Goal: Task Accomplishment & Management: Use online tool/utility

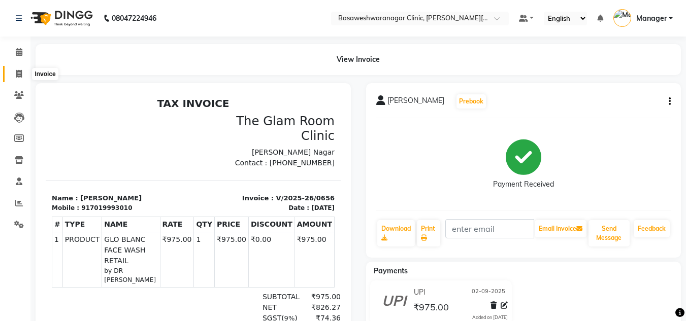
click at [21, 75] on icon at bounding box center [19, 74] width 6 height 8
select select "service"
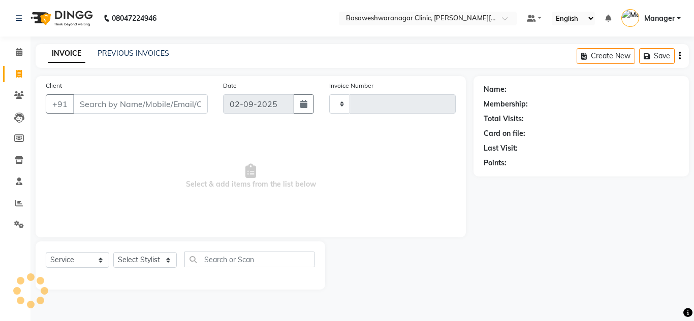
type input "0657"
select select "7441"
click at [116, 55] on link "PREVIOUS INVOICES" at bounding box center [133, 53] width 72 height 9
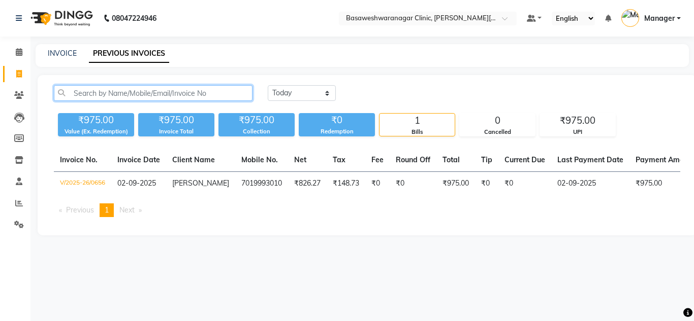
click at [115, 87] on input "text" at bounding box center [153, 93] width 199 height 16
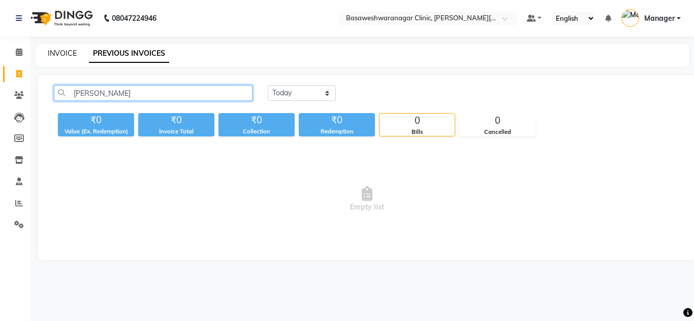
type input "[PERSON_NAME]"
click at [63, 50] on link "INVOICE" at bounding box center [62, 53] width 29 height 9
select select "7441"
select select "service"
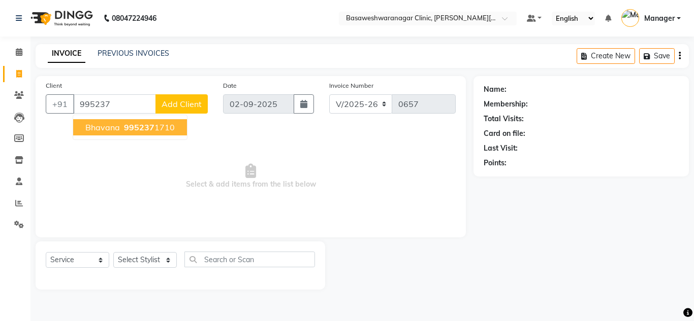
click at [154, 132] on ngb-highlight "995237 1710" at bounding box center [148, 127] width 53 height 10
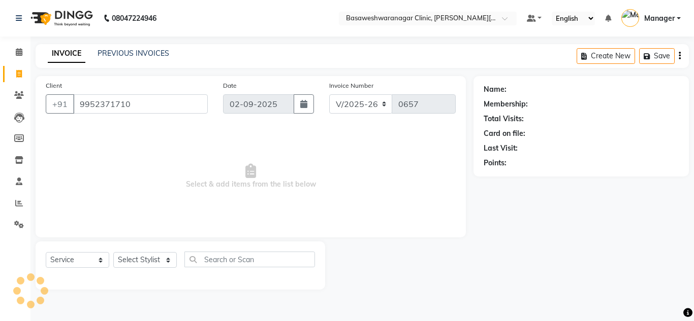
type input "9952371710"
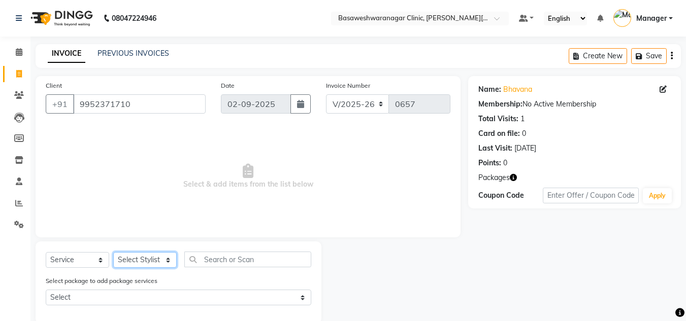
click at [129, 261] on select "Select Stylist [PERSON_NAME] [PERSON_NAME] Manager NAVYA [PERSON_NAME] shangnim…" at bounding box center [144, 260] width 63 height 16
select select "65316"
click at [113, 252] on select "Select Stylist [PERSON_NAME] [PERSON_NAME] Manager NAVYA [PERSON_NAME] shangnim…" at bounding box center [144, 260] width 63 height 16
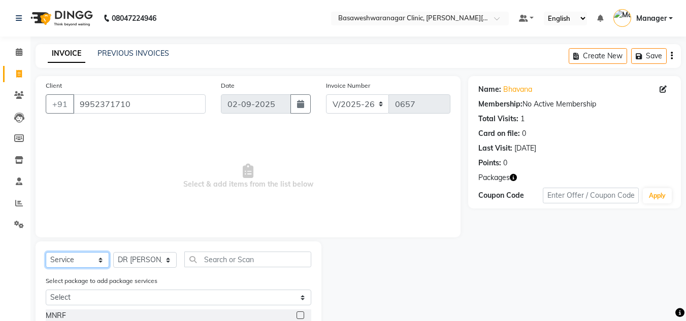
click at [67, 264] on select "Select Service Product Membership Package Voucher Prepaid Gift Card" at bounding box center [77, 260] width 63 height 16
select select "product"
click at [46, 252] on select "Select Service Product Membership Package Voucher Prepaid Gift Card" at bounding box center [77, 260] width 63 height 16
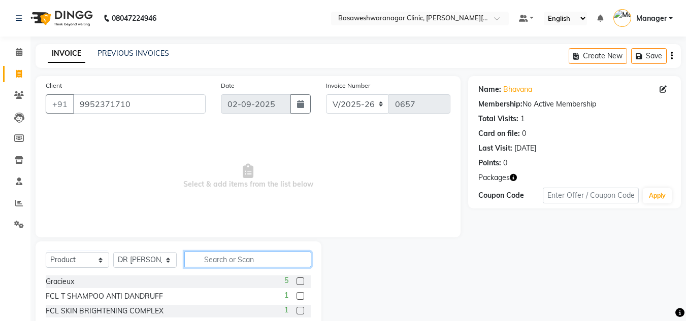
click at [222, 256] on input "text" at bounding box center [247, 260] width 127 height 16
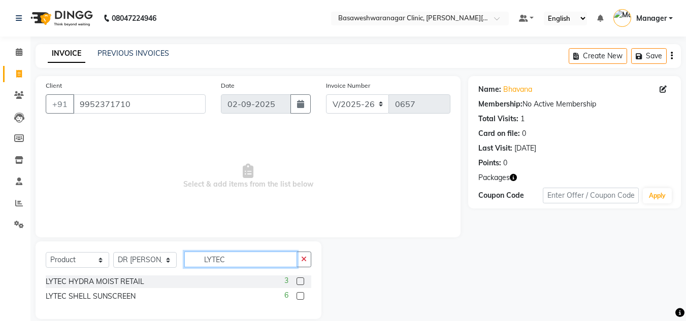
type input "LYTEC"
click at [300, 281] on label at bounding box center [301, 282] width 8 height 8
click at [300, 281] on input "checkbox" at bounding box center [300, 282] width 7 height 7
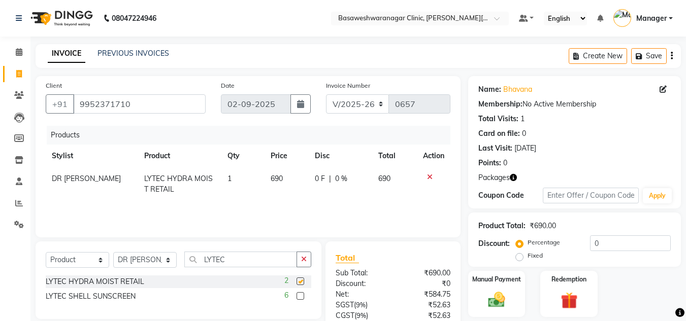
checkbox input "false"
click at [241, 266] on input "LYTEC" at bounding box center [240, 260] width 113 height 16
type input "L"
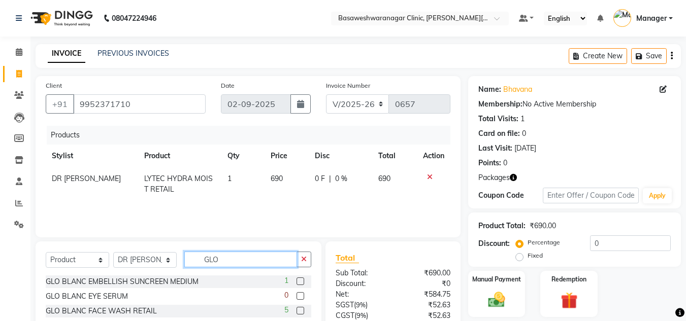
type input "GLO"
click at [301, 307] on label at bounding box center [301, 311] width 8 height 8
click at [301, 308] on input "checkbox" at bounding box center [300, 311] width 7 height 7
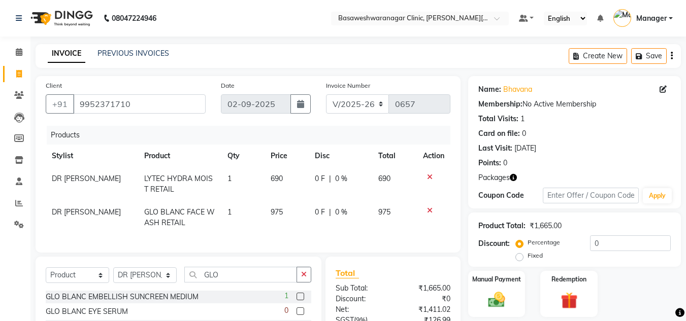
checkbox input "false"
click at [251, 281] on input "GLO" at bounding box center [240, 275] width 113 height 16
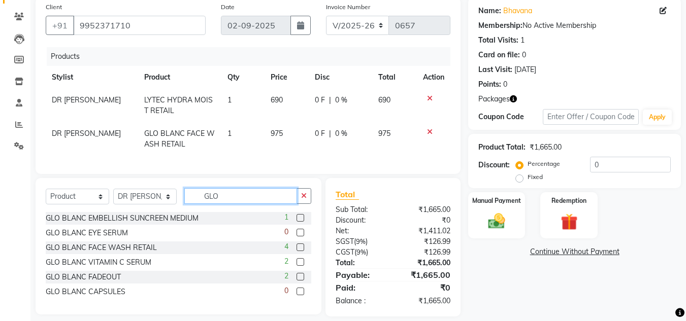
scroll to position [97, 0]
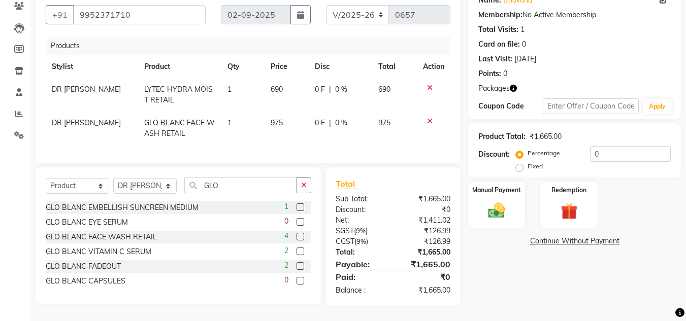
click at [300, 253] on label at bounding box center [301, 252] width 8 height 8
click at [300, 253] on input "checkbox" at bounding box center [300, 252] width 7 height 7
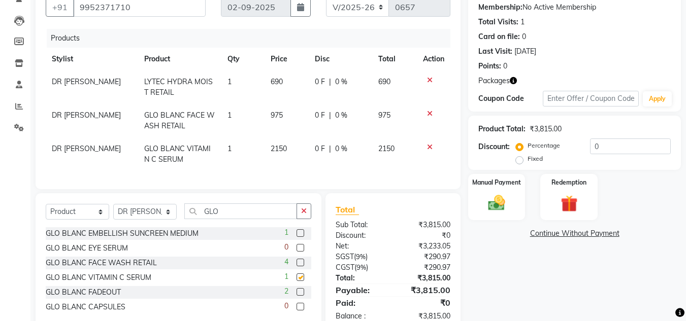
checkbox input "false"
click at [247, 219] on input "GLO" at bounding box center [240, 212] width 113 height 16
type input "G"
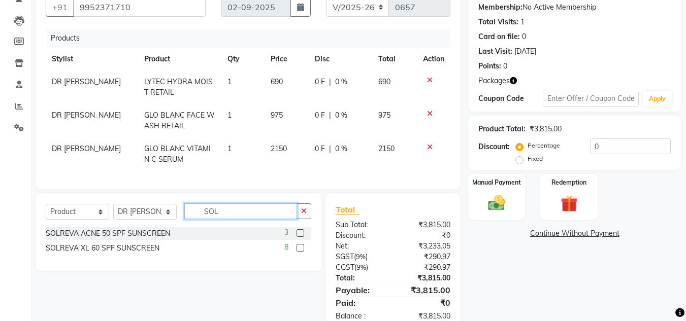
type input "SOL"
click at [302, 237] on label at bounding box center [301, 233] width 8 height 8
click at [302, 237] on input "checkbox" at bounding box center [300, 234] width 7 height 7
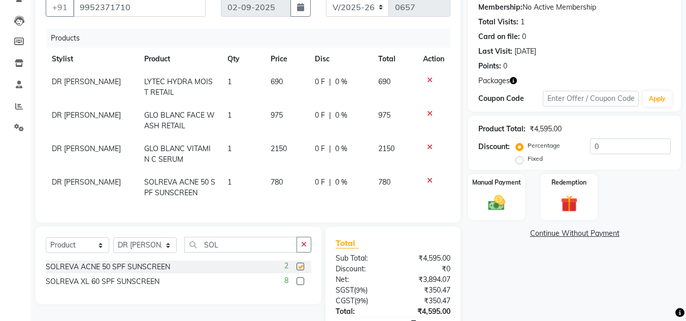
checkbox input "false"
click at [227, 246] on input "SOL" at bounding box center [240, 245] width 113 height 16
type input "S"
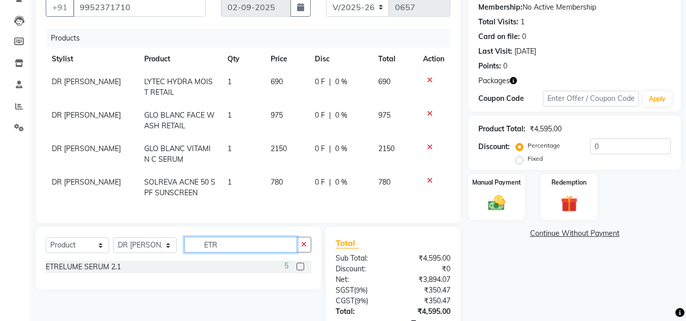
type input "ETR"
click at [301, 271] on label at bounding box center [301, 267] width 8 height 8
click at [301, 271] on input "checkbox" at bounding box center [300, 267] width 7 height 7
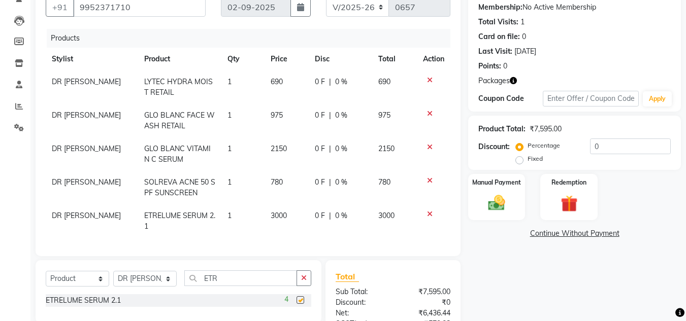
checkbox input "false"
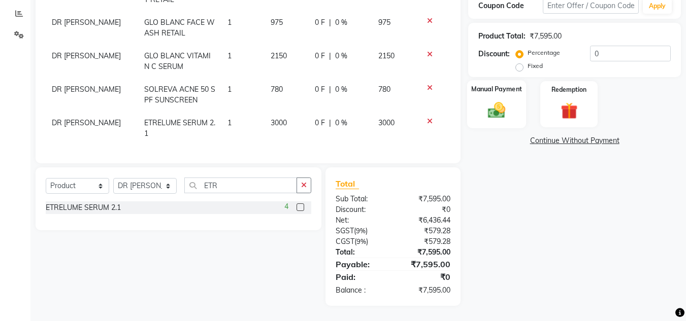
click at [487, 107] on img at bounding box center [496, 110] width 28 height 20
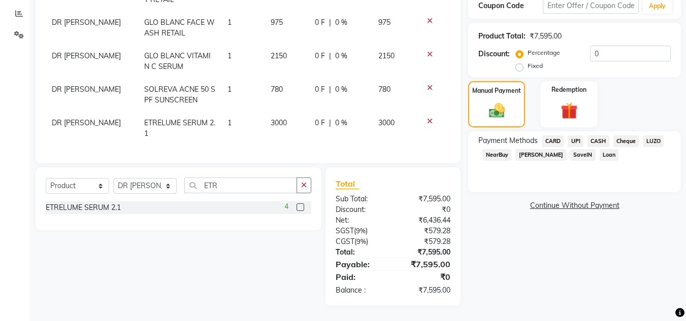
click at [575, 136] on span "UPI" at bounding box center [576, 142] width 16 height 12
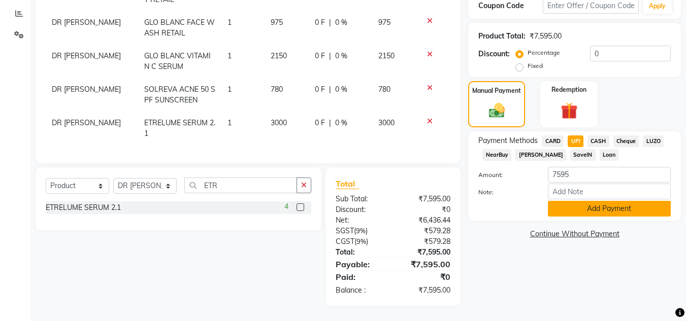
click at [617, 208] on button "Add Payment" at bounding box center [609, 209] width 123 height 16
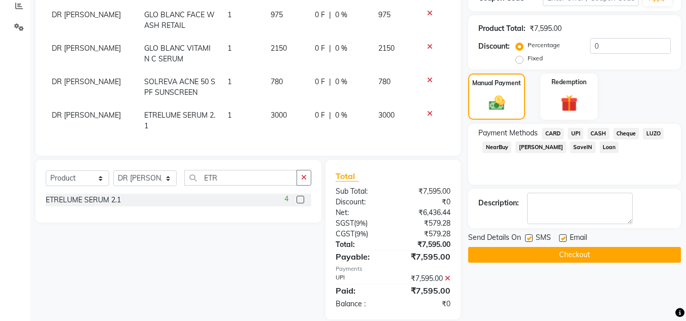
scroll to position [219, 0]
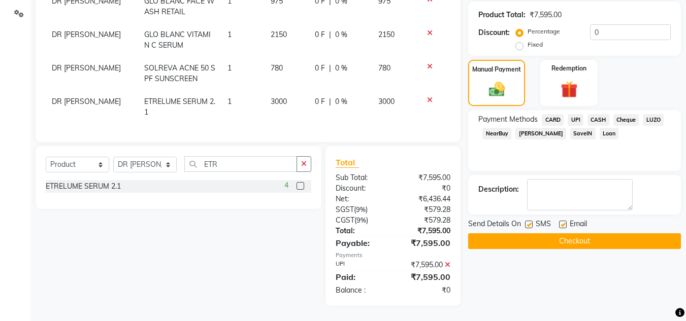
click at [620, 234] on button "Checkout" at bounding box center [574, 242] width 213 height 16
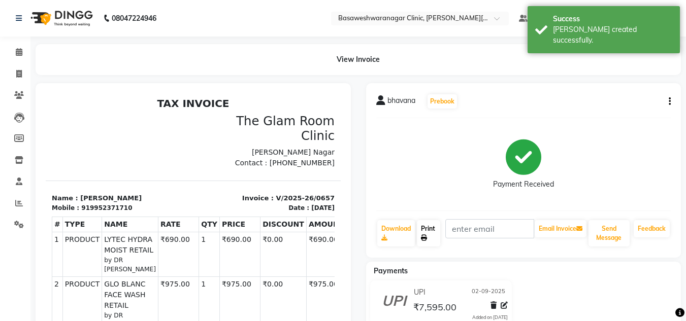
click at [430, 227] on link "Print" at bounding box center [428, 233] width 23 height 26
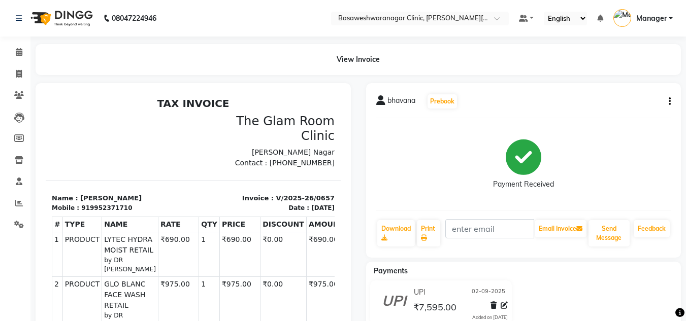
click at [657, 113] on div "bhavana Prebook Payment Received Download Print Email Invoice Send Message Feed…" at bounding box center [523, 170] width 315 height 175
click at [24, 55] on span at bounding box center [19, 53] width 18 height 12
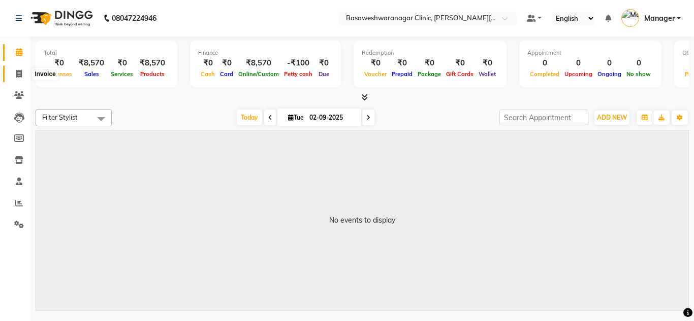
click at [20, 73] on icon at bounding box center [19, 74] width 6 height 8
select select "7441"
select select "service"
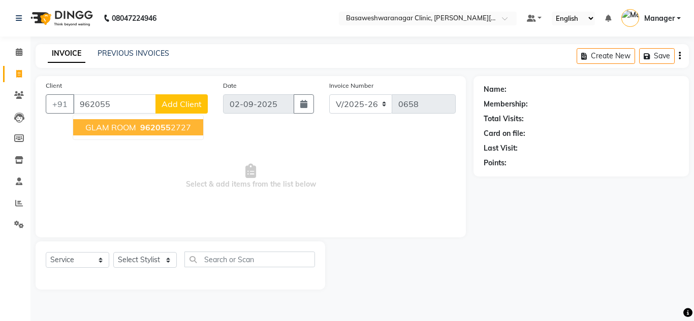
click at [147, 127] on span "962055" at bounding box center [155, 127] width 30 height 10
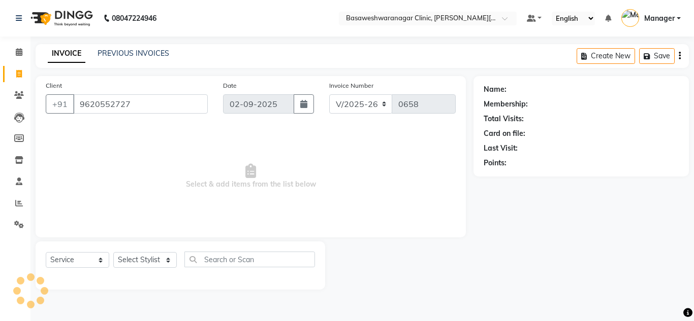
type input "9620552727"
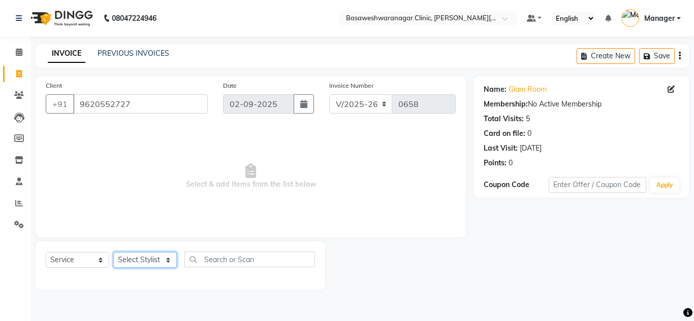
click at [131, 265] on select "Select Stylist [PERSON_NAME] [PERSON_NAME] Manager NAVYA [PERSON_NAME] shangnim…" at bounding box center [144, 260] width 63 height 16
select select "65205"
click at [113, 252] on select "Select Stylist [PERSON_NAME] [PERSON_NAME] Manager NAVYA [PERSON_NAME] shangnim…" at bounding box center [144, 260] width 63 height 16
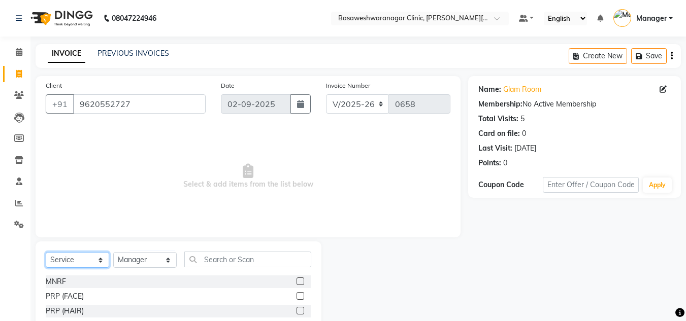
click at [83, 261] on select "Select Service Product Membership Package Voucher Prepaid Gift Card" at bounding box center [77, 260] width 63 height 16
select select "product"
click at [46, 252] on select "Select Service Product Membership Package Voucher Prepaid Gift Card" at bounding box center [77, 260] width 63 height 16
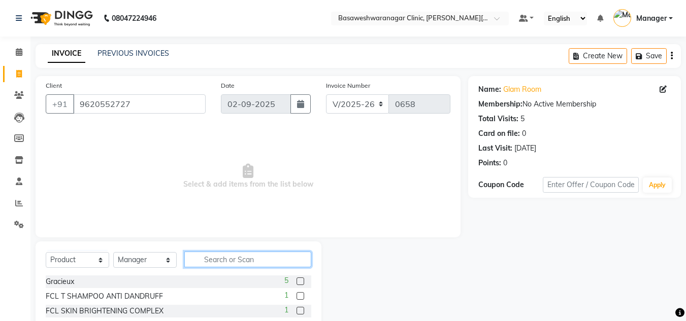
click at [225, 256] on input "text" at bounding box center [247, 260] width 127 height 16
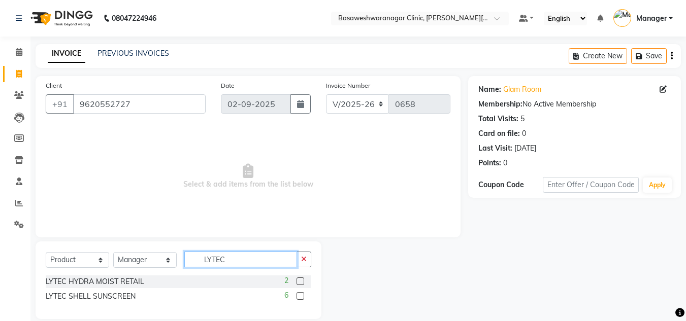
type input "LYTEC"
click at [298, 295] on label at bounding box center [301, 296] width 8 height 8
click at [298, 295] on input "checkbox" at bounding box center [300, 296] width 7 height 7
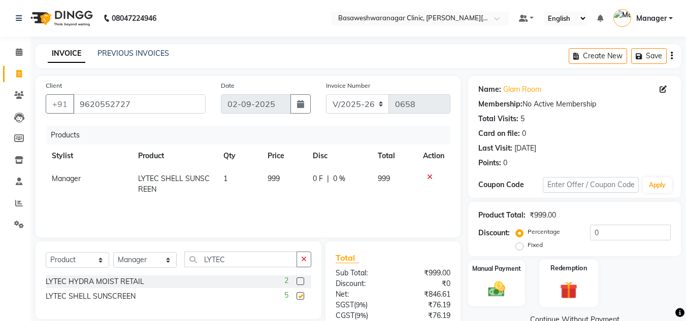
checkbox input "false"
click at [599, 233] on input "0" at bounding box center [630, 233] width 81 height 16
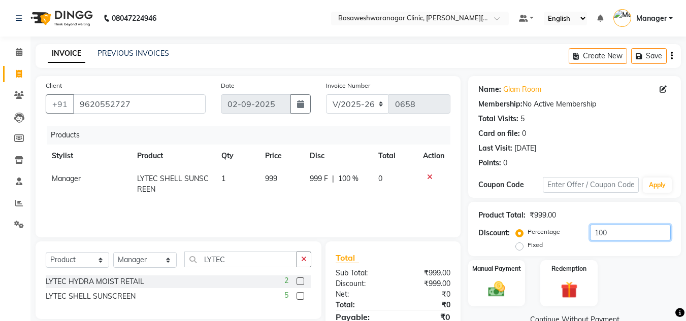
scroll to position [53, 0]
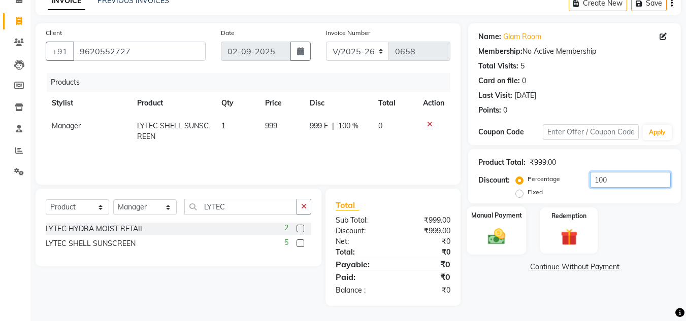
type input "100"
click at [506, 231] on img at bounding box center [496, 236] width 28 height 20
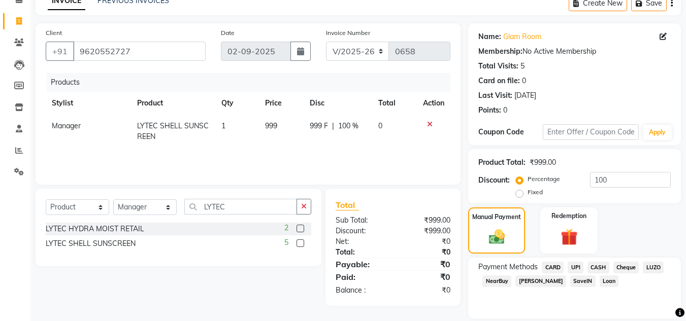
click at [575, 267] on span "UPI" at bounding box center [576, 268] width 16 height 12
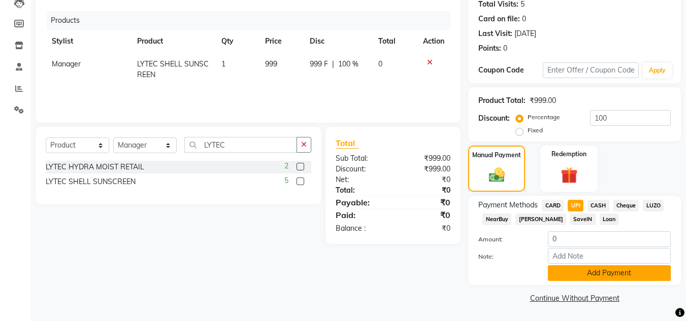
click at [577, 275] on button "Add Payment" at bounding box center [609, 274] width 123 height 16
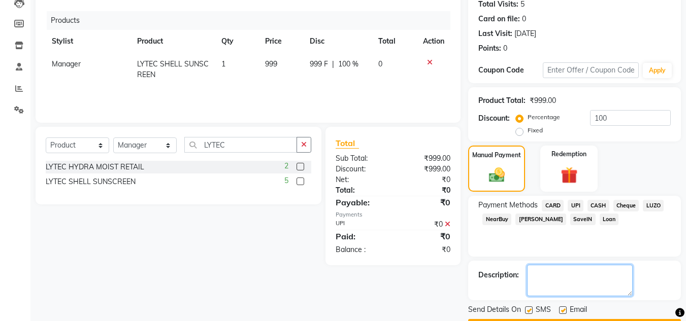
click at [542, 280] on textarea at bounding box center [580, 280] width 106 height 31
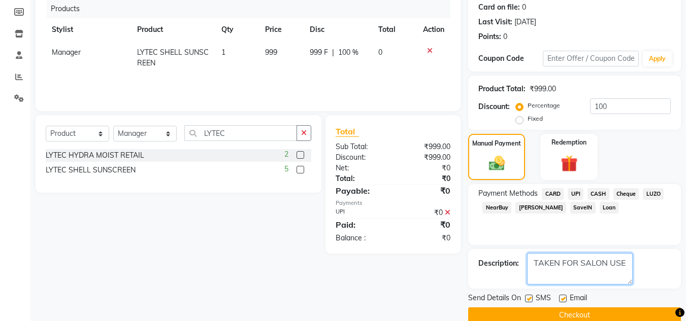
scroll to position [144, 0]
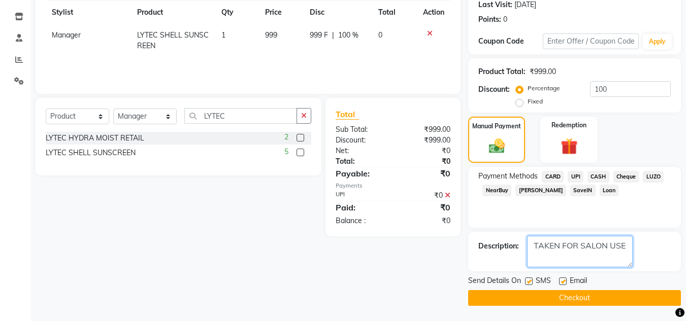
type textarea "TAKEN FOR SALON USE"
click at [560, 299] on button "Checkout" at bounding box center [574, 298] width 213 height 16
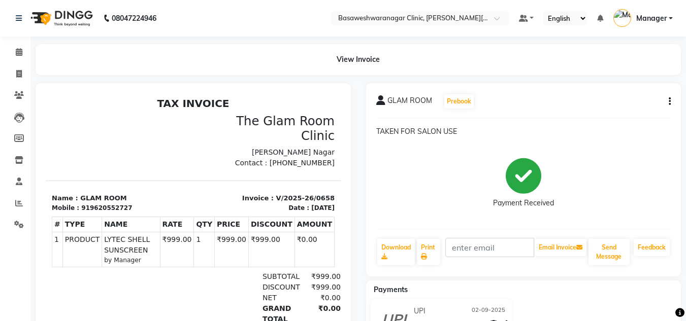
click at [560, 299] on div "Payments UPI [DATE] ₹0 Added on [DATE]" at bounding box center [523, 319] width 315 height 76
click at [17, 73] on icon at bounding box center [19, 74] width 6 height 8
select select "service"
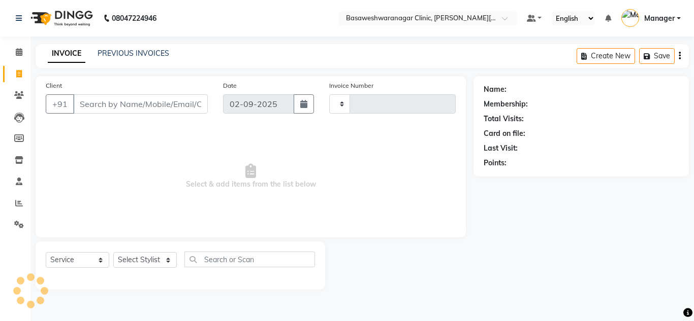
type input "0659"
select select "7441"
click at [148, 54] on link "PREVIOUS INVOICES" at bounding box center [133, 53] width 72 height 9
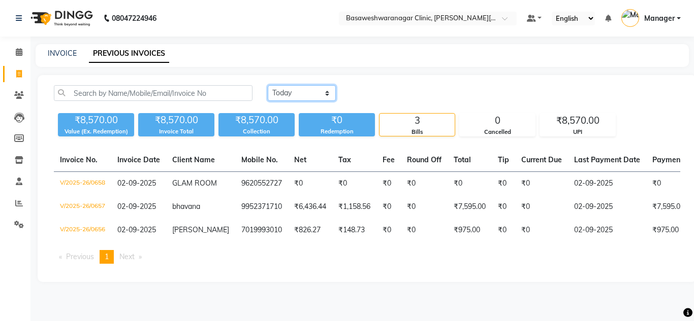
click at [313, 87] on select "[DATE] [DATE] Custom Range" at bounding box center [302, 93] width 68 height 16
select select "range"
click at [268, 85] on select "[DATE] [DATE] Custom Range" at bounding box center [302, 93] width 68 height 16
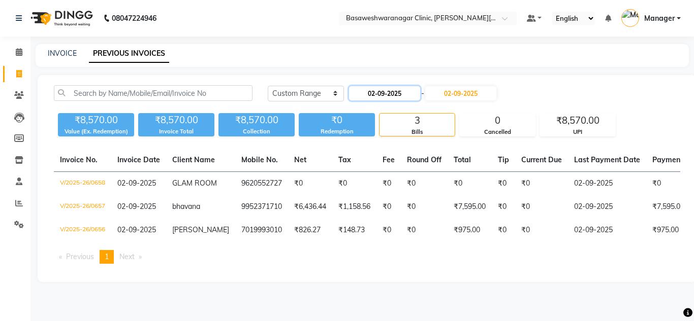
click at [381, 98] on input "02-09-2025" at bounding box center [384, 93] width 71 height 14
select select "9"
select select "2025"
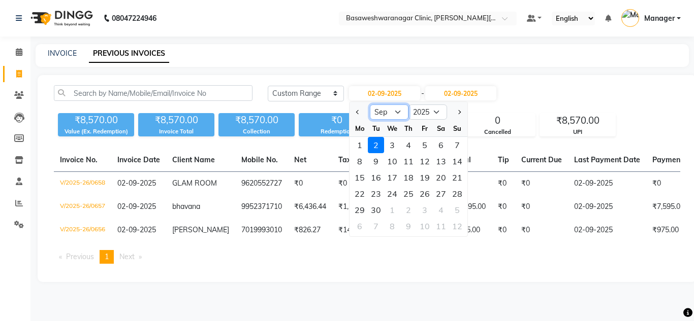
click at [383, 114] on select "Jan Feb Mar Apr May Jun [DATE] Aug Sep Oct Nov Dec" at bounding box center [389, 112] width 39 height 15
select select "8"
click at [370, 105] on select "Jan Feb Mar Apr May Jun [DATE] Aug Sep Oct Nov Dec" at bounding box center [389, 112] width 39 height 15
click at [451, 208] on div "31" at bounding box center [457, 210] width 16 height 16
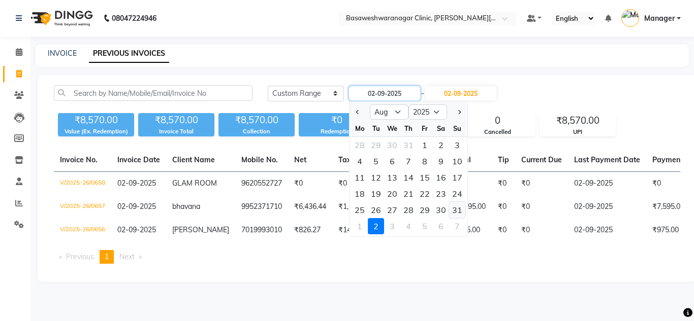
type input "[DATE]"
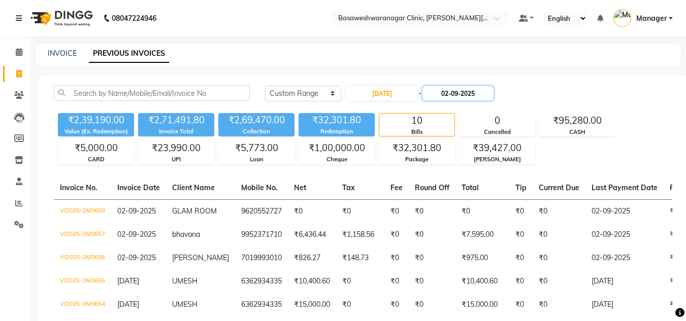
click at [464, 93] on input "02-09-2025" at bounding box center [457, 93] width 71 height 14
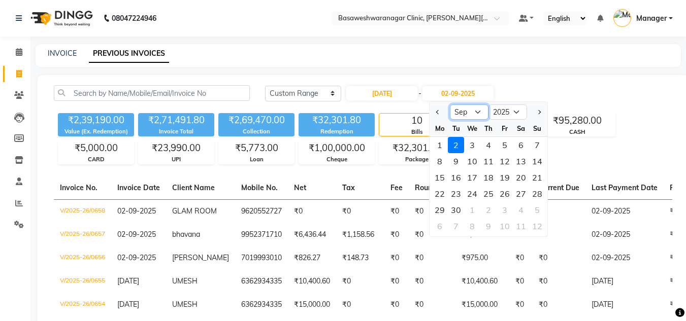
click at [469, 113] on select "Aug Sep Oct Nov Dec" at bounding box center [469, 112] width 39 height 15
select select "8"
click at [450, 105] on select "Aug Sep Oct Nov Dec" at bounding box center [469, 112] width 39 height 15
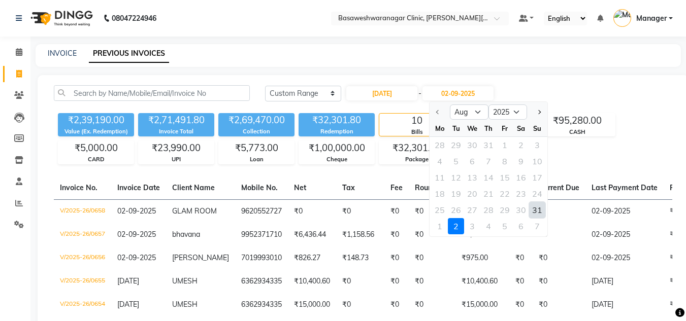
click at [541, 209] on div "31" at bounding box center [537, 210] width 16 height 16
type input "[DATE]"
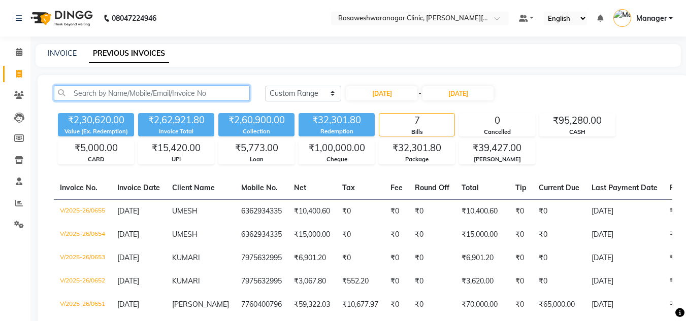
click at [210, 91] on input "text" at bounding box center [152, 93] width 196 height 16
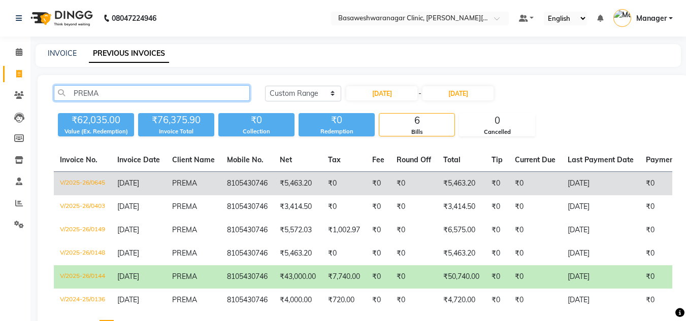
type input "PREMA"
click at [268, 189] on td "8105430746" at bounding box center [247, 184] width 53 height 24
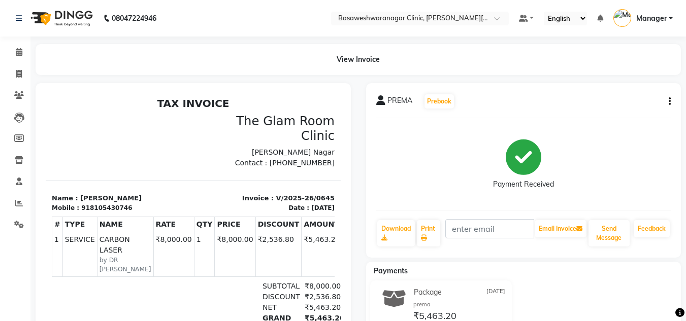
click at [667, 103] on button "button" at bounding box center [668, 101] width 6 height 11
click at [620, 106] on div "Edit Item Staff" at bounding box center [619, 101] width 70 height 13
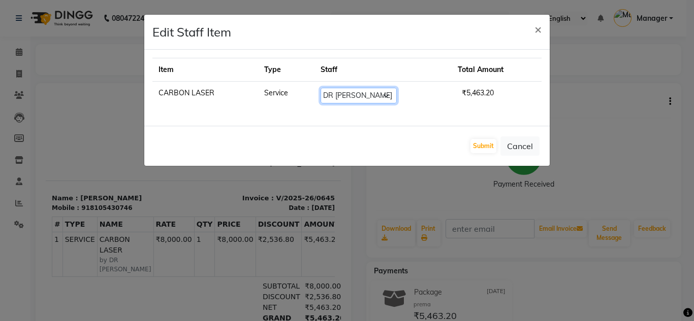
click at [336, 88] on select "Select Dr.Jabin DR MEHJABIN JAYSHREE Manager NAVYA RAJEESHA SANSKRUTHI shangnim…" at bounding box center [358, 96] width 76 height 16
select select "65321"
click at [320, 88] on select "Select Dr.Jabin DR MEHJABIN JAYSHREE Manager NAVYA RAJEESHA SANSKRUTHI shangnim…" at bounding box center [358, 96] width 76 height 16
click at [486, 144] on button "Submit" at bounding box center [483, 146] width 26 height 14
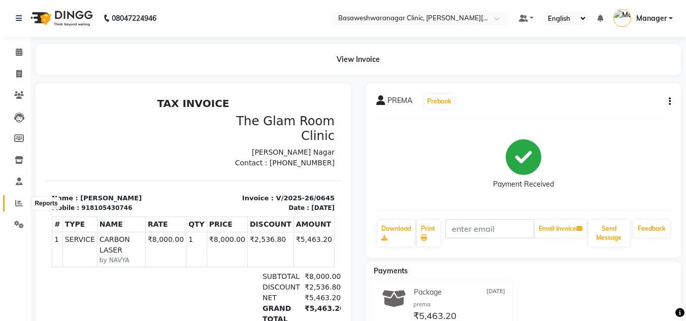
click at [16, 198] on span at bounding box center [19, 204] width 18 height 12
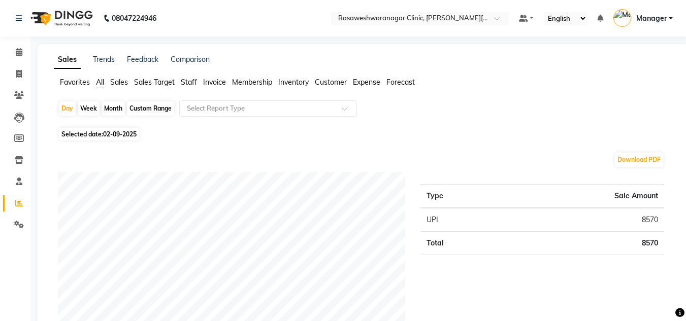
click at [191, 87] on li "Staff" at bounding box center [189, 82] width 16 height 11
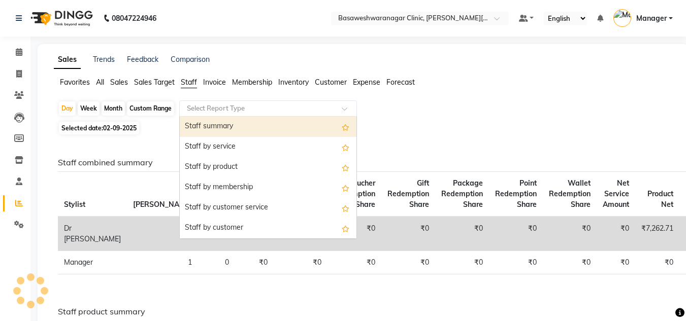
click at [212, 107] on input "text" at bounding box center [258, 109] width 146 height 10
click at [219, 123] on div "Staff summary" at bounding box center [268, 127] width 177 height 20
select select "full_report"
select select "csv"
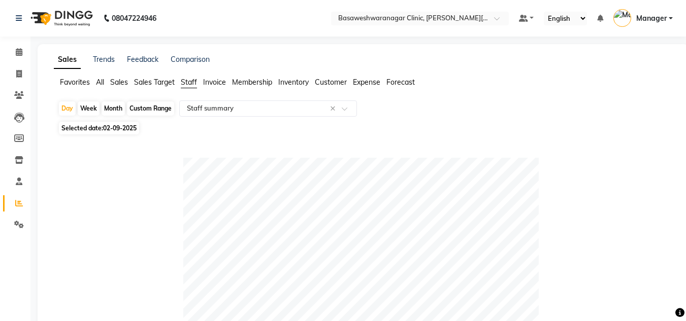
click at [107, 132] on span "Selected date: 02-09-2025" at bounding box center [99, 128] width 80 height 13
select select "9"
select select "2025"
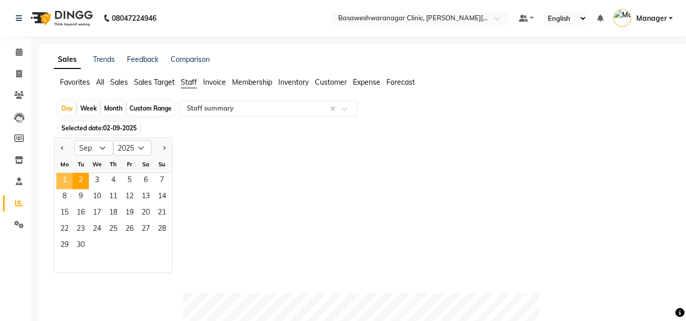
click at [61, 178] on span "1" at bounding box center [64, 181] width 16 height 16
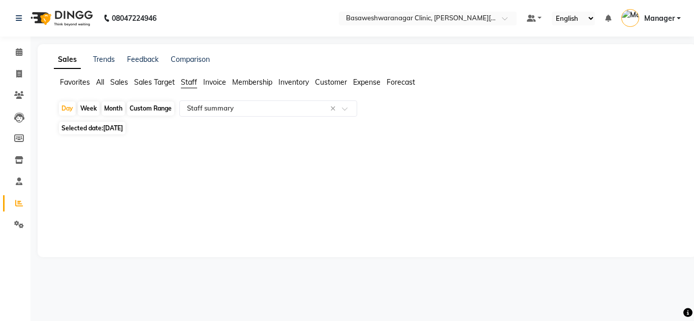
click at [116, 125] on span "01-09-2025" at bounding box center [113, 128] width 20 height 8
select select "9"
select select "2025"
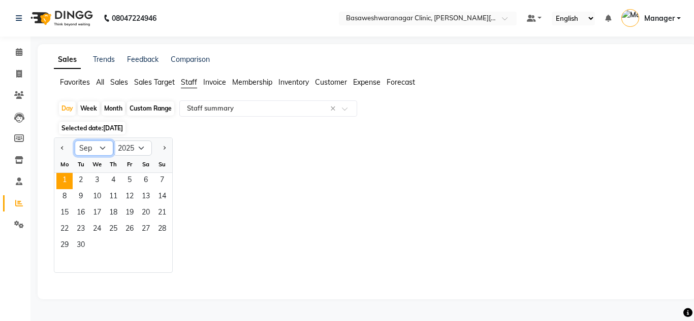
click at [89, 151] on select "Jan Feb Mar Apr May Jun [DATE] Aug Sep Oct Nov Dec" at bounding box center [94, 148] width 39 height 15
select select "8"
click at [75, 141] on select "Jan Feb Mar Apr May Jun [DATE] Aug Sep Oct Nov Dec" at bounding box center [94, 148] width 39 height 15
click at [158, 241] on span "31" at bounding box center [162, 246] width 16 height 16
select select "full_report"
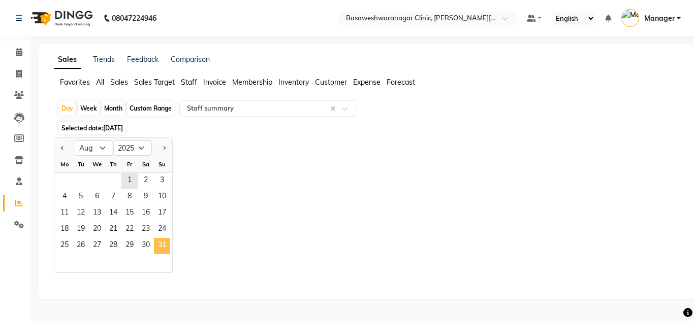
select select "csv"
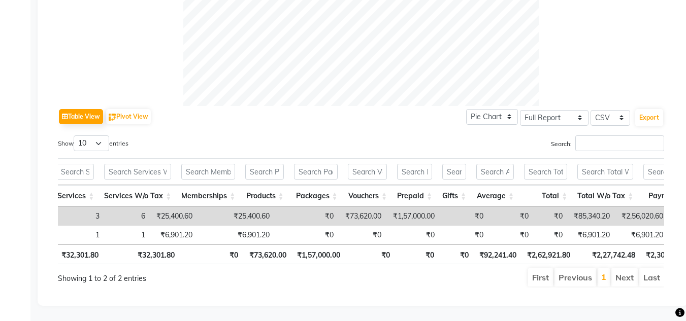
scroll to position [0, 337]
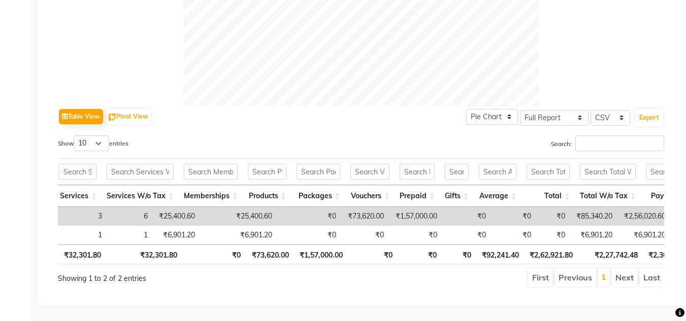
click at [341, 207] on td "₹73,620.00" at bounding box center [365, 216] width 48 height 19
copy td "73,620.00"
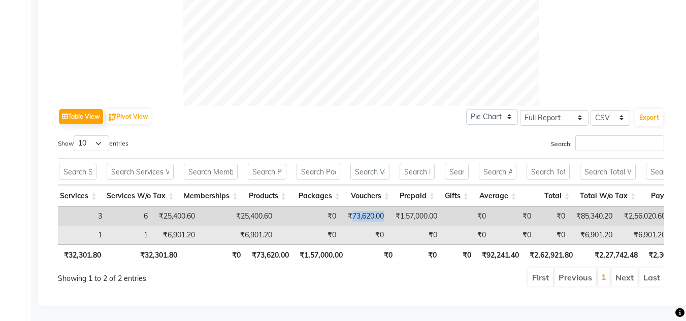
scroll to position [0, 563]
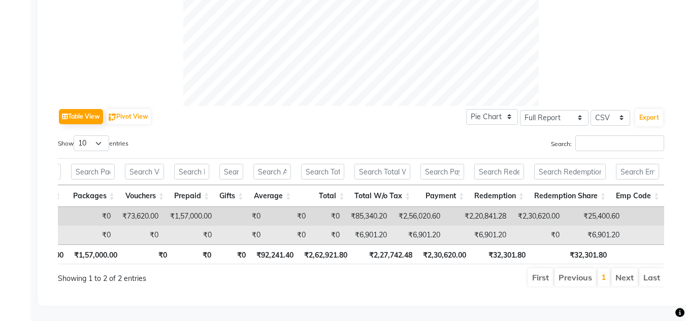
click at [565, 226] on td "₹6,901.20" at bounding box center [595, 235] width 60 height 19
copy td "6,901.20"
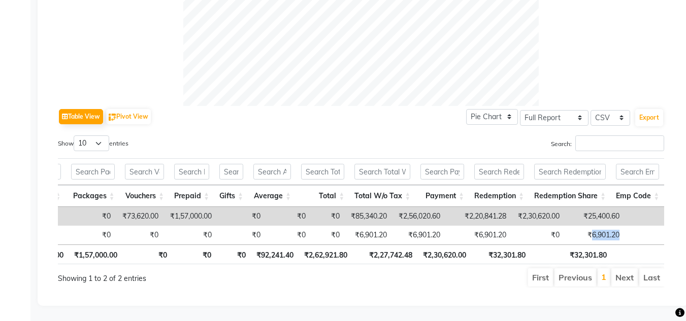
scroll to position [0, 0]
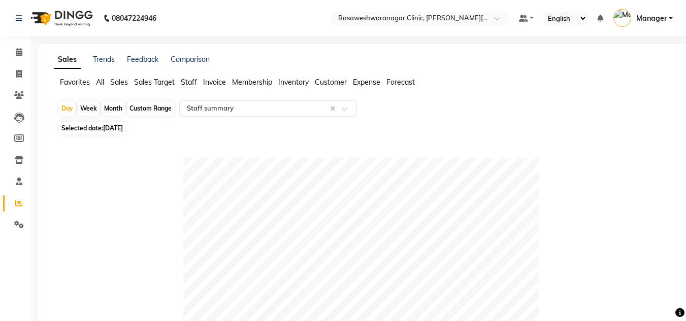
click at [153, 107] on div "Custom Range" at bounding box center [150, 109] width 47 height 14
select select "8"
select select "2025"
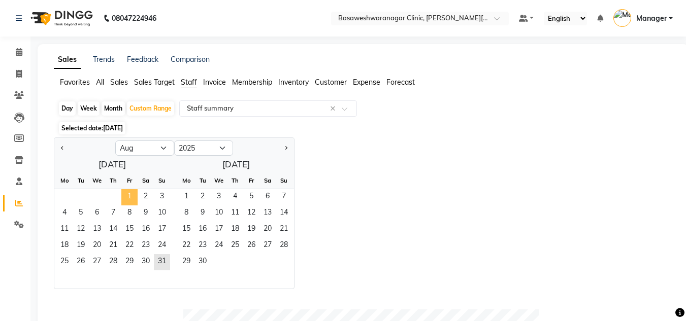
click at [122, 193] on span "1" at bounding box center [129, 197] width 16 height 16
click at [163, 261] on span "31" at bounding box center [162, 262] width 16 height 16
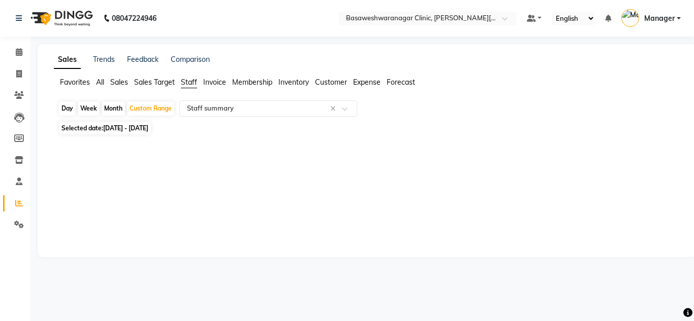
click at [127, 126] on span "01-08-2025 - 31-08-2025" at bounding box center [125, 128] width 45 height 8
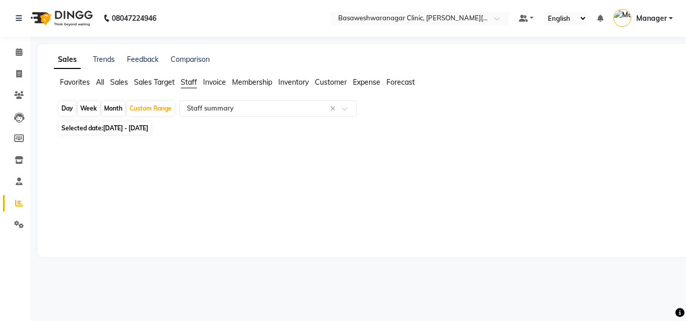
select select "8"
select select "2025"
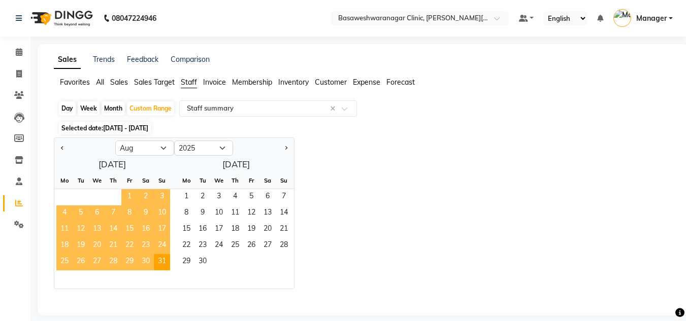
click at [126, 200] on span "1" at bounding box center [129, 197] width 16 height 16
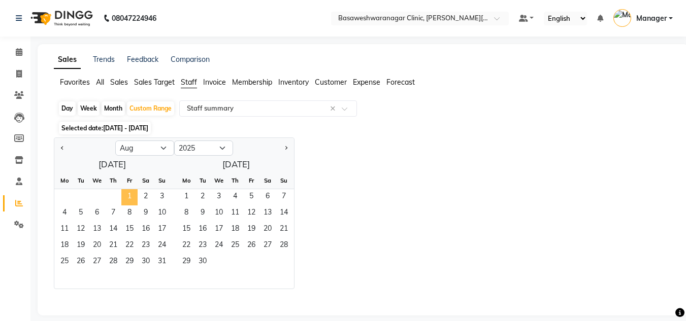
click at [126, 200] on span "1" at bounding box center [129, 197] width 16 height 16
click at [157, 260] on span "31" at bounding box center [162, 262] width 16 height 16
select select "full_report"
select select "csv"
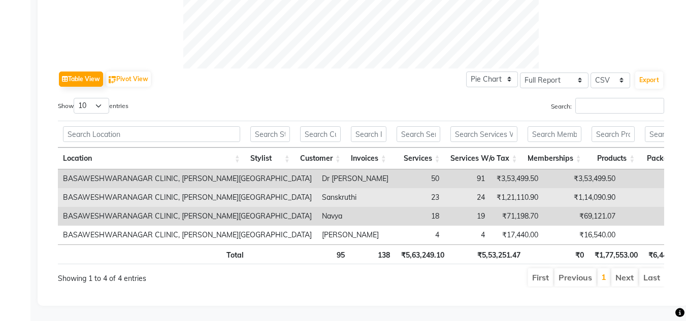
scroll to position [459, 0]
